Goal: Transaction & Acquisition: Purchase product/service

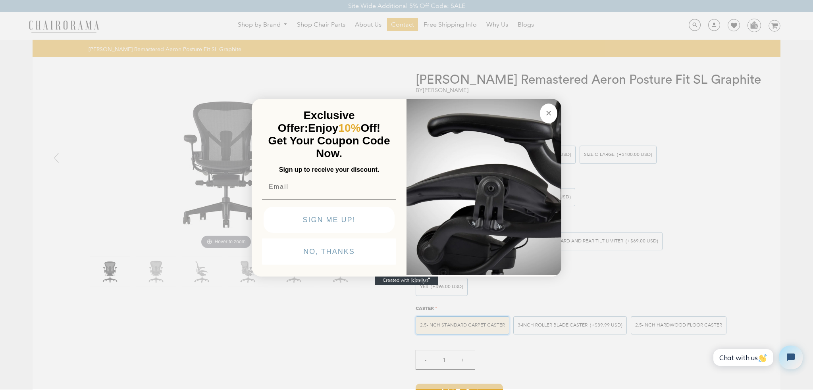
click at [546, 109] on icon "Close dialog" at bounding box center [549, 113] width 10 height 10
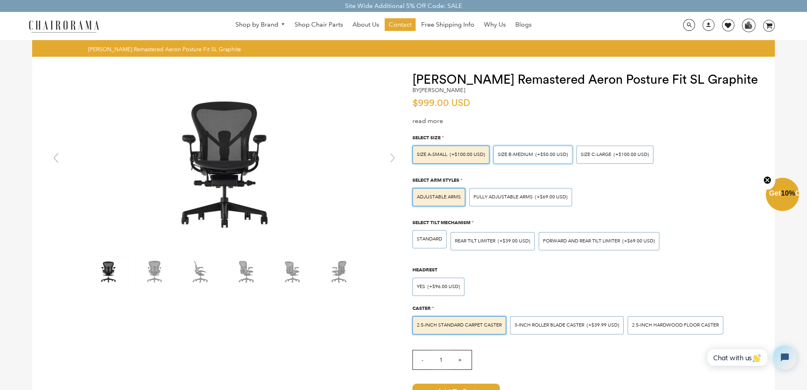
click at [541, 155] on span "(+$50.00 USD)" at bounding box center [551, 154] width 33 height 5
click at [0, 0] on input "SIZE B-MEDIUM (+$50.00 USD)" at bounding box center [0, 0] width 0 height 0
click at [505, 198] on span "Fully Adjustable Arms" at bounding box center [503, 197] width 59 height 6
click at [0, 0] on input "Fully Adjustable Arms (+$69.00 USD)" at bounding box center [0, 0] width 0 height 0
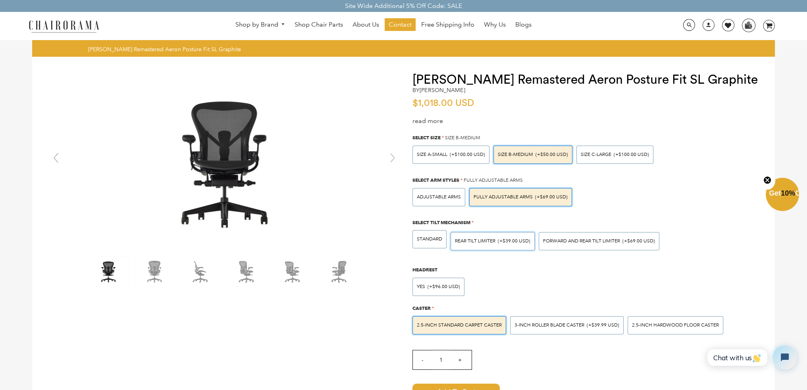
click at [475, 241] on span "REAR TILT LIMITER" at bounding box center [475, 241] width 40 height 6
click at [0, 0] on input "REAR TILT LIMITER (+$39.00 USD)" at bounding box center [0, 0] width 0 height 0
click at [560, 243] on span "FORWARD AND REAR TILT LIMITER" at bounding box center [581, 241] width 77 height 6
click at [0, 0] on input "FORWARD AND REAR TILT LIMITER (+$69.00 USD)" at bounding box center [0, 0] width 0 height 0
click at [514, 243] on span "(+$39.00 USD)" at bounding box center [514, 241] width 33 height 5
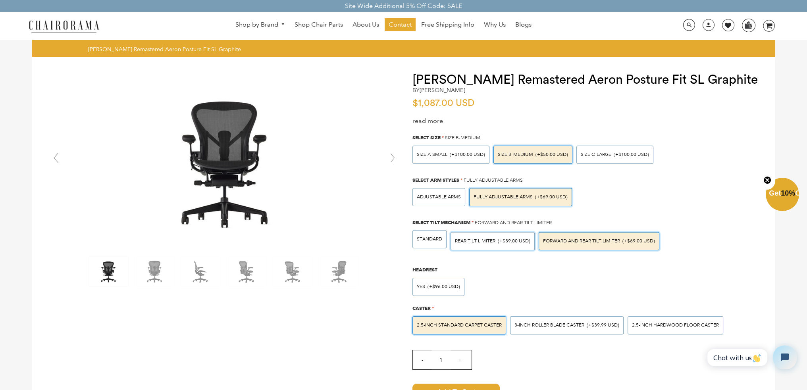
click at [0, 0] on input "REAR TILT LIMITER (+$39.00 USD)" at bounding box center [0, 0] width 0 height 0
